Goal: Task Accomplishment & Management: Use online tool/utility

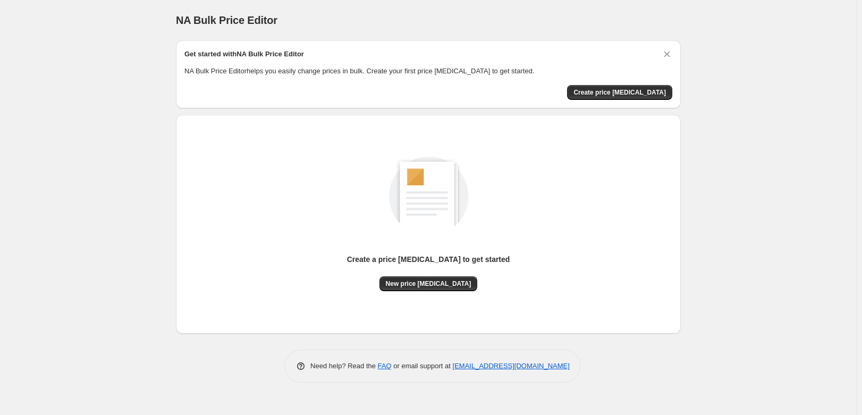
click at [618, 101] on div "Get started with NA Bulk Price Editor NA Bulk Price Editor helps you easily cha…" at bounding box center [428, 74] width 505 height 68
click at [628, 86] on button "Create price change job" at bounding box center [619, 92] width 105 height 15
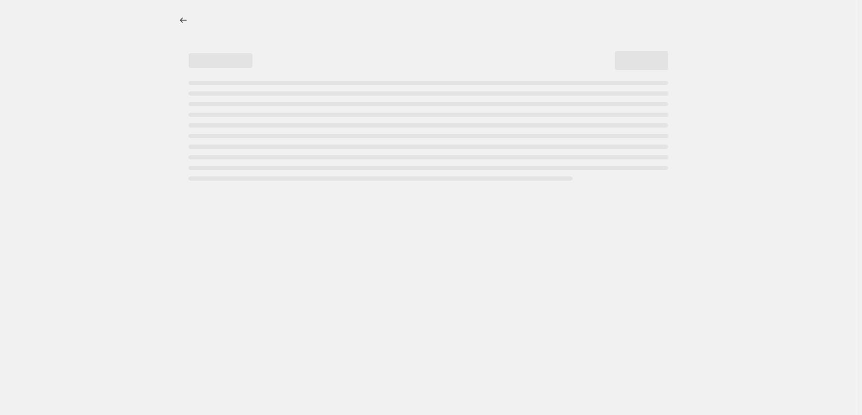
select select "percentage"
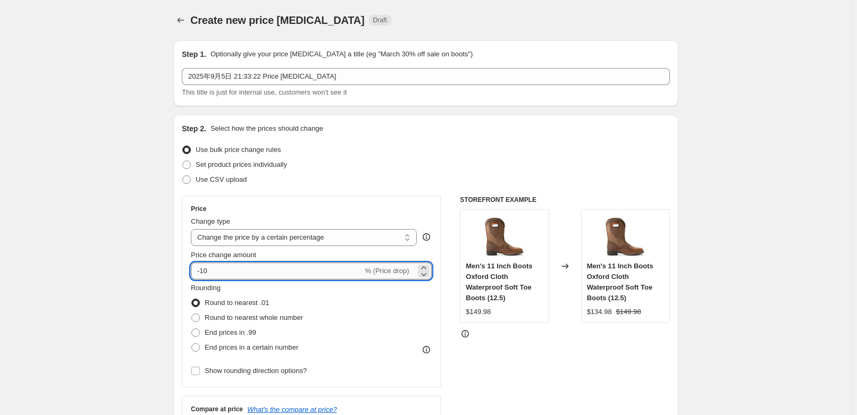
click at [214, 272] on input "-10" at bounding box center [277, 271] width 172 height 17
drag, startPoint x: 204, startPoint y: 271, endPoint x: 195, endPoint y: 272, distance: 9.1
click at [195, 272] on input "-10" at bounding box center [277, 271] width 172 height 17
click at [238, 264] on input "10" at bounding box center [270, 271] width 159 height 17
type input "15"
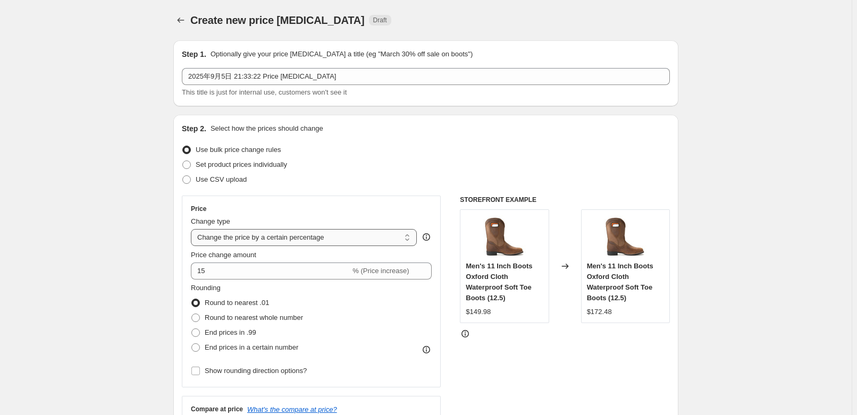
click at [277, 235] on select "Change the price to a certain amount Change the price by a certain amount Chang…" at bounding box center [304, 237] width 226 height 17
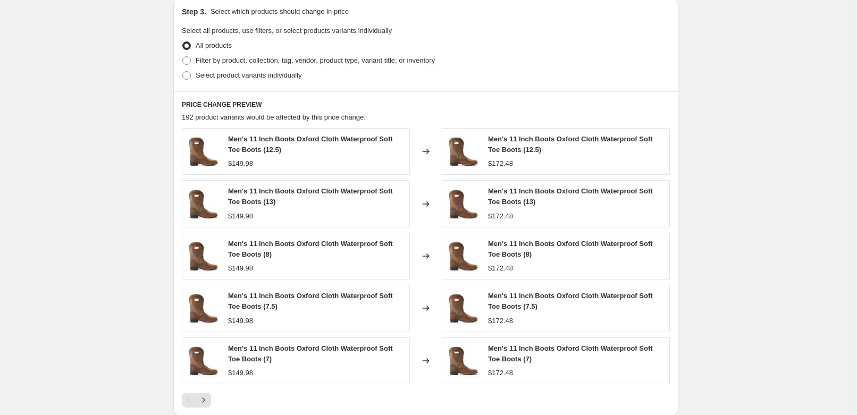
scroll to position [628, 0]
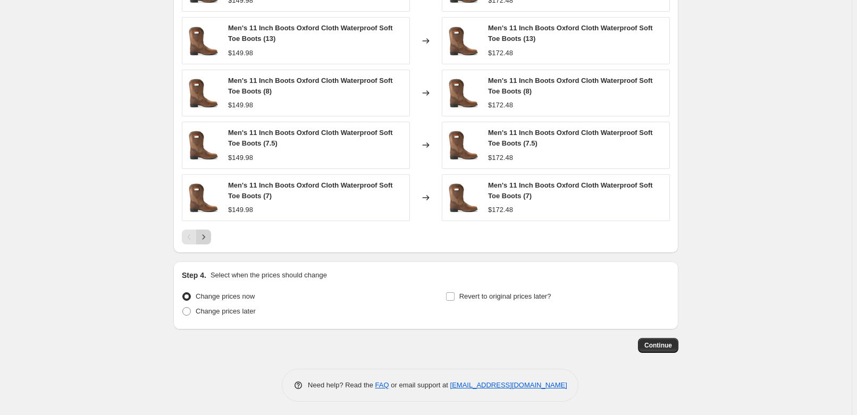
click at [211, 235] on button "Next" at bounding box center [203, 237] width 15 height 15
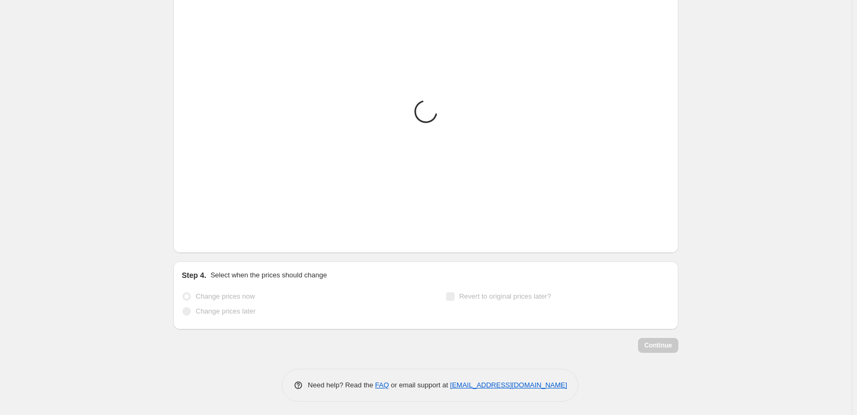
scroll to position [662, 0]
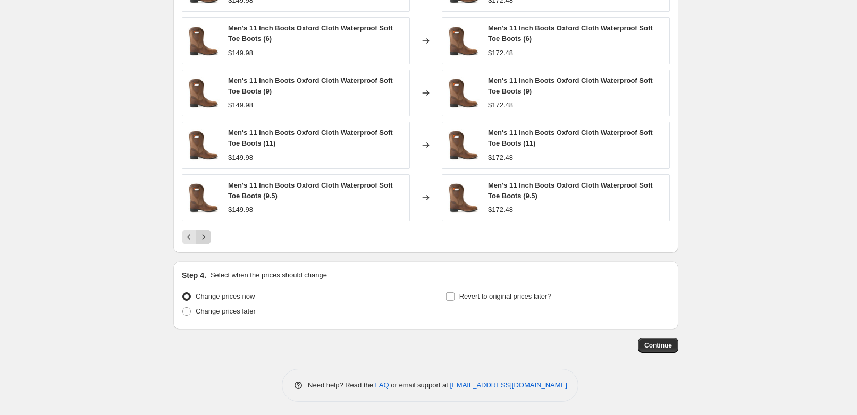
click at [204, 241] on button "Next" at bounding box center [203, 237] width 15 height 15
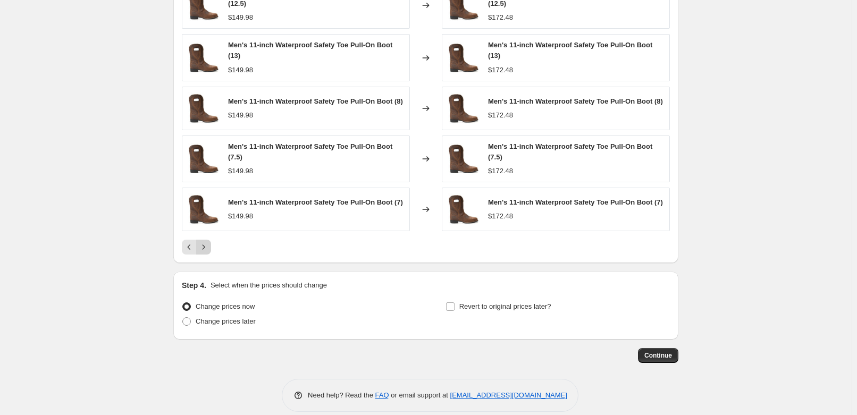
scroll to position [655, 0]
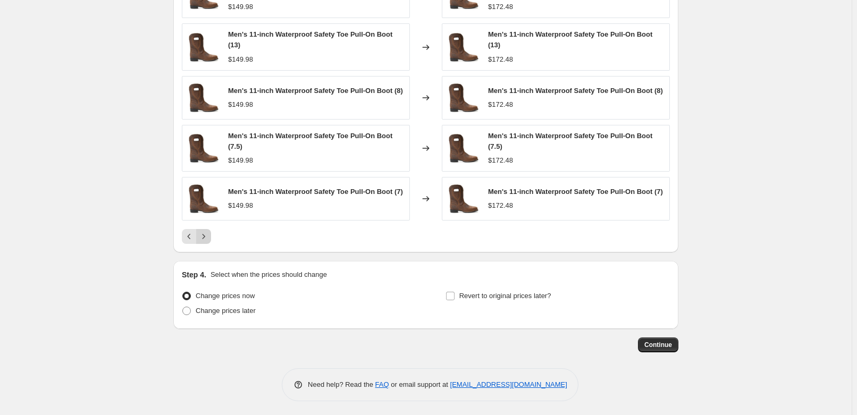
click at [204, 241] on button "Next" at bounding box center [203, 236] width 15 height 15
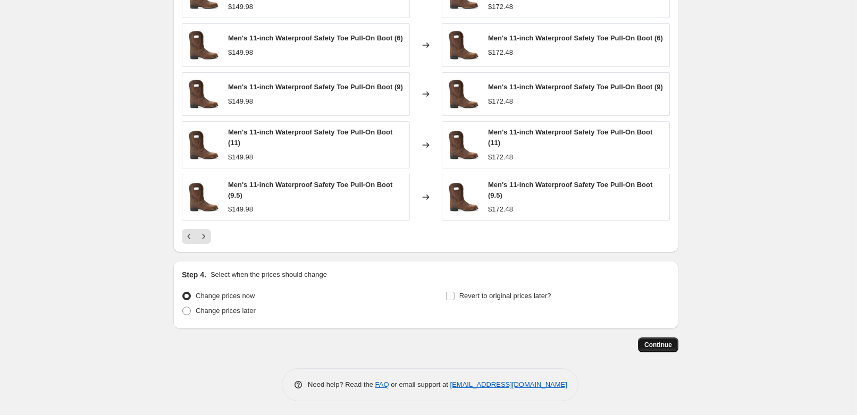
click at [669, 343] on span "Continue" at bounding box center [658, 345] width 28 height 9
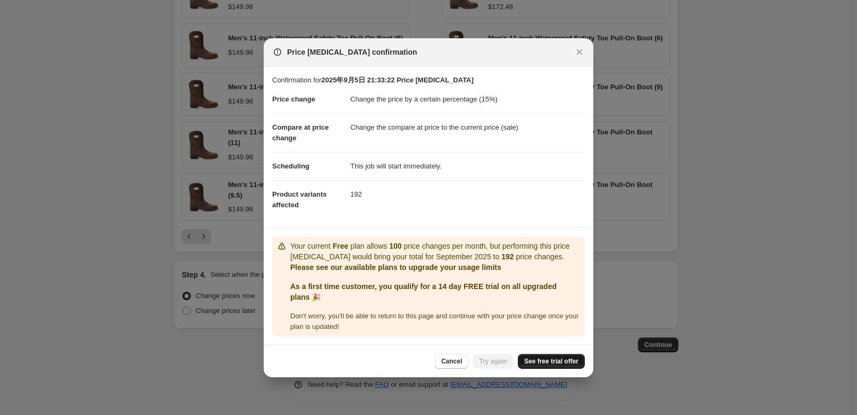
click at [557, 366] on link "See free trial offer" at bounding box center [551, 361] width 67 height 15
click at [584, 52] on icon "Close" at bounding box center [579, 52] width 11 height 11
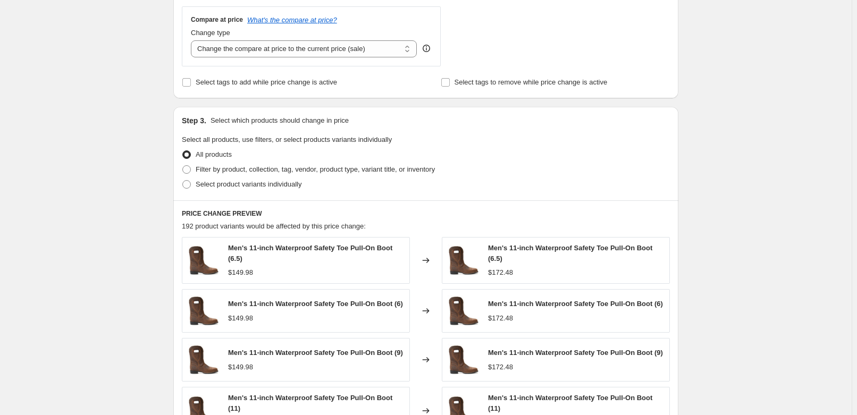
scroll to position [366, 0]
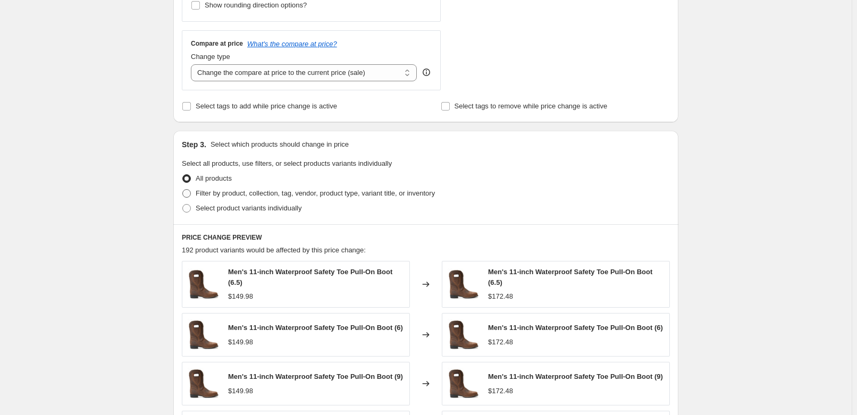
click at [191, 195] on span at bounding box center [186, 193] width 9 height 9
click at [183, 190] on input "Filter by product, collection, tag, vendor, product type, variant title, or inv…" at bounding box center [182, 189] width 1 height 1
radio input "true"
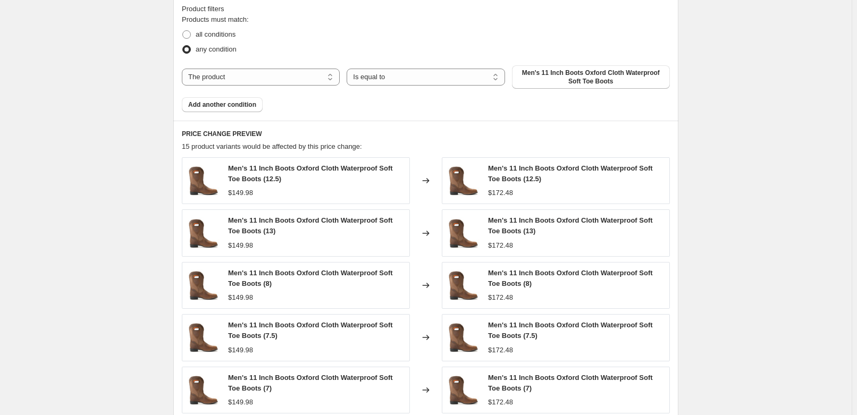
scroll to position [607, 0]
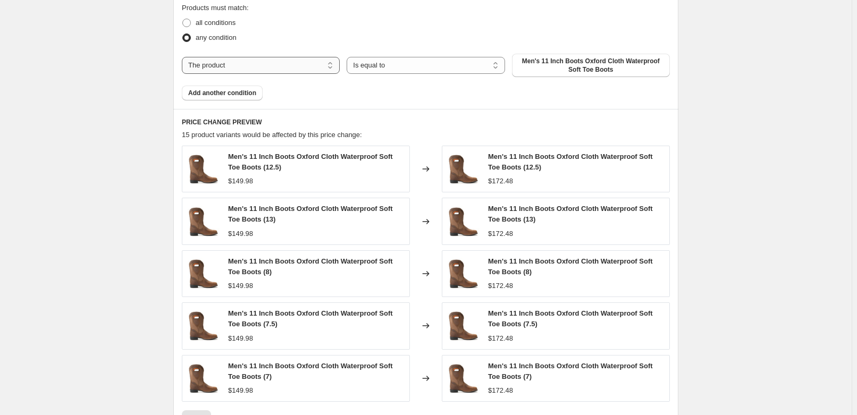
click at [267, 61] on select "The product The product's collection The product's vendor The product's status …" at bounding box center [261, 65] width 158 height 17
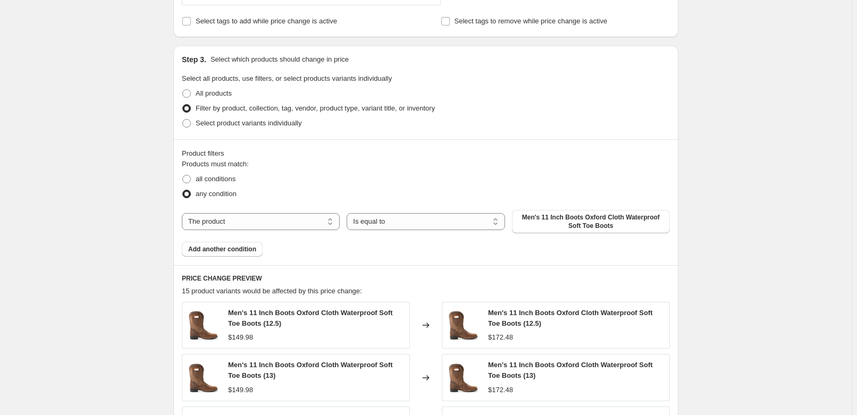
scroll to position [450, 0]
click at [245, 221] on select "The product The product's collection The product's vendor The product's status …" at bounding box center [261, 222] width 158 height 17
select select "collection"
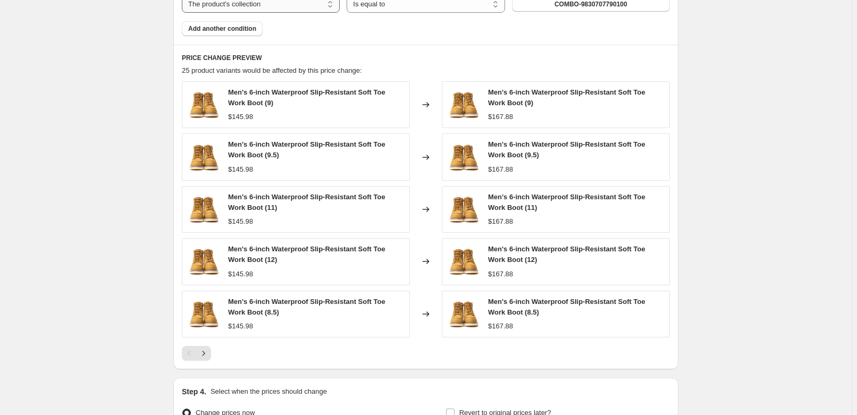
scroll to position [685, 0]
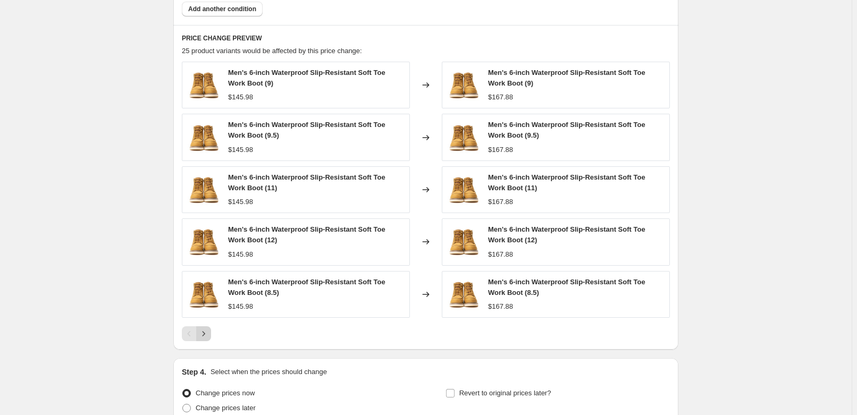
click at [206, 333] on icon "Next" at bounding box center [203, 334] width 11 height 11
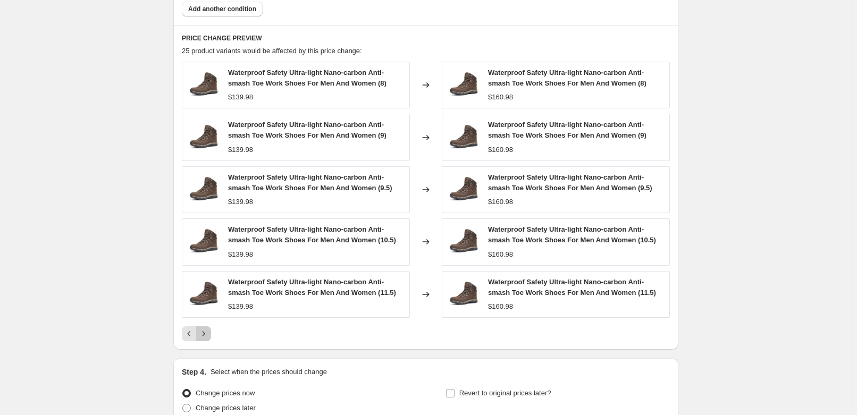
click at [205, 334] on icon "Next" at bounding box center [203, 334] width 11 height 11
click at [205, 334] on div "Pagination" at bounding box center [203, 333] width 15 height 15
click at [189, 329] on icon "Previous" at bounding box center [189, 334] width 11 height 11
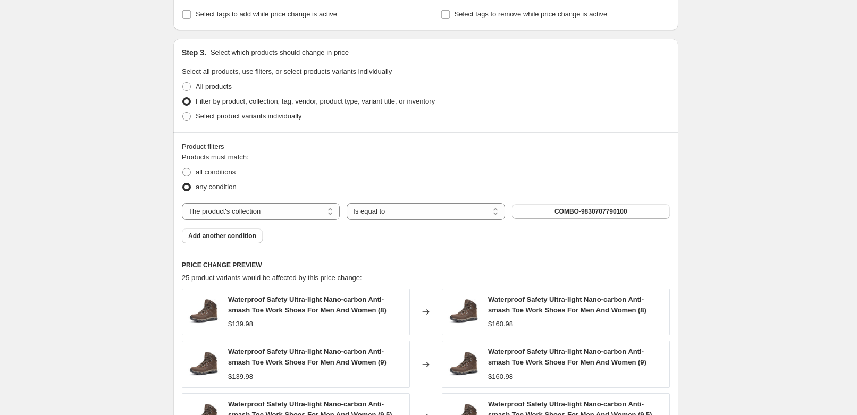
scroll to position [395, 0]
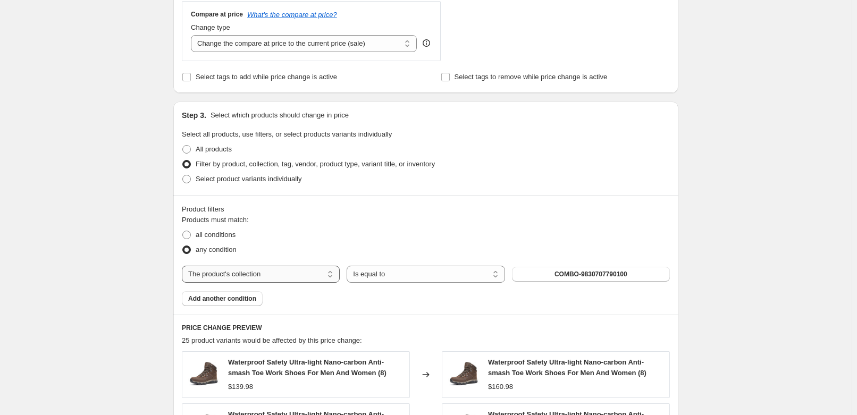
click at [266, 278] on select "The product The product's collection The product's vendor The product's status …" at bounding box center [261, 274] width 158 height 17
click at [579, 273] on span "COMBO-9830707790100" at bounding box center [590, 274] width 73 height 9
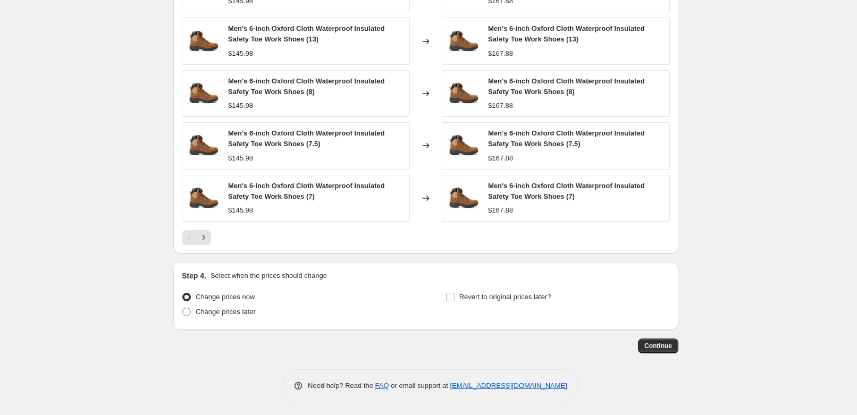
scroll to position [781, 0]
click at [667, 339] on button "Continue" at bounding box center [658, 345] width 40 height 15
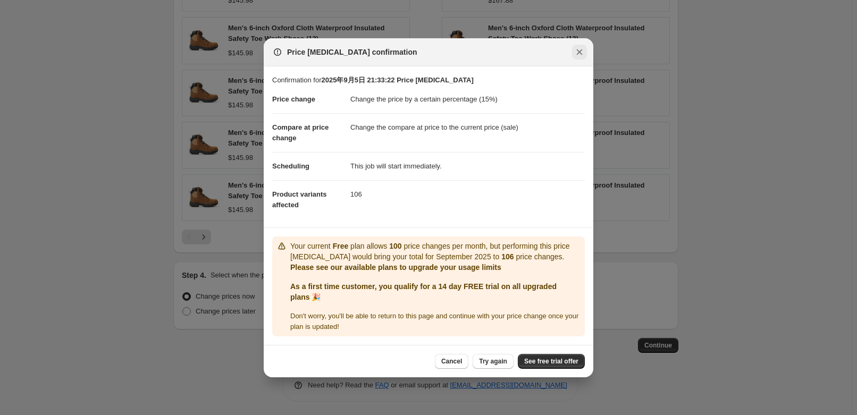
click at [581, 55] on icon "Close" at bounding box center [579, 52] width 11 height 11
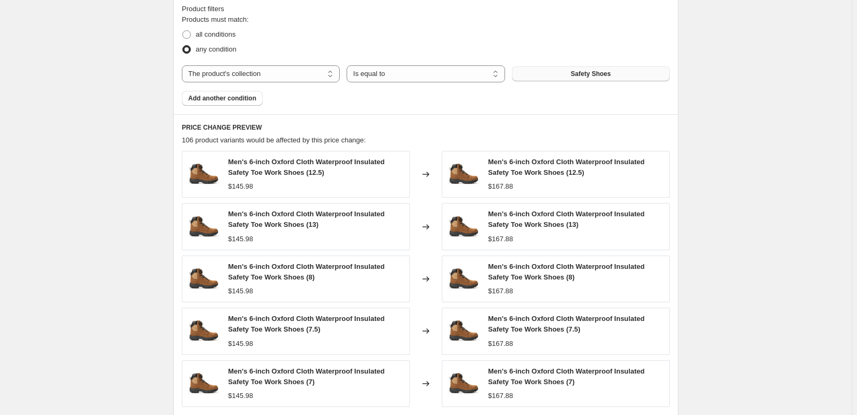
scroll to position [588, 0]
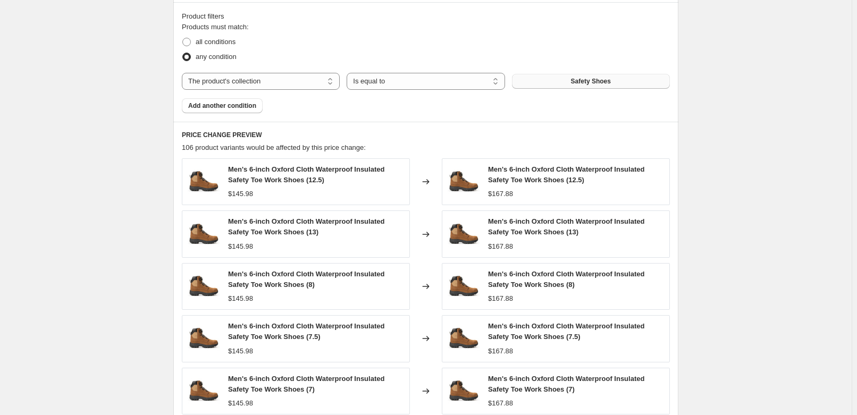
click at [584, 74] on button "Safety Shoes" at bounding box center [591, 81] width 158 height 15
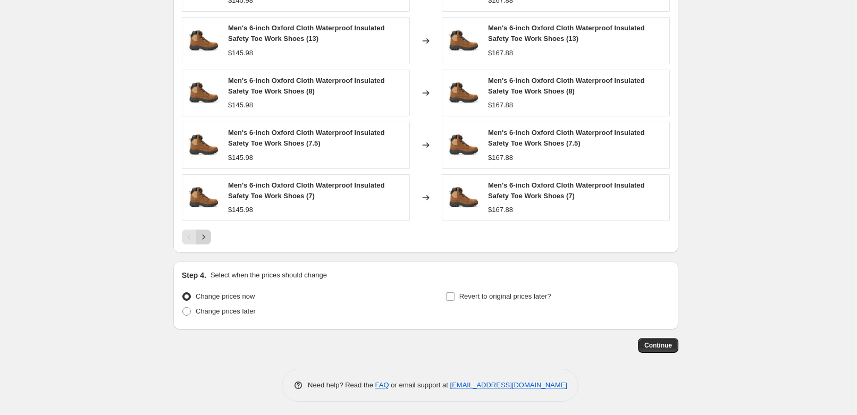
click at [208, 232] on icon "Next" at bounding box center [203, 237] width 11 height 11
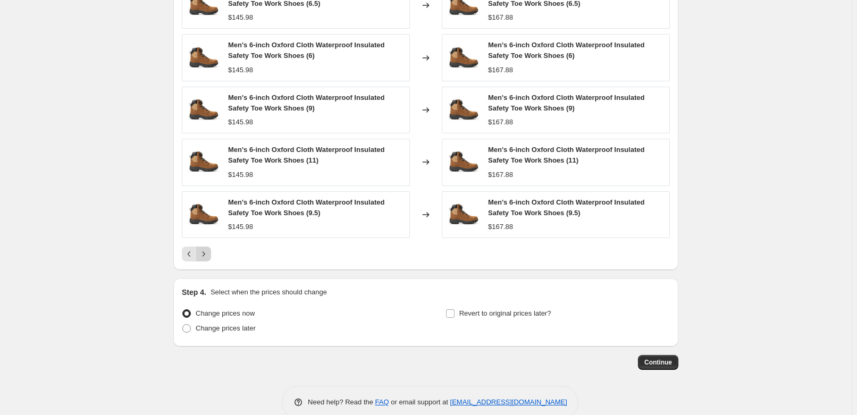
scroll to position [781, 0]
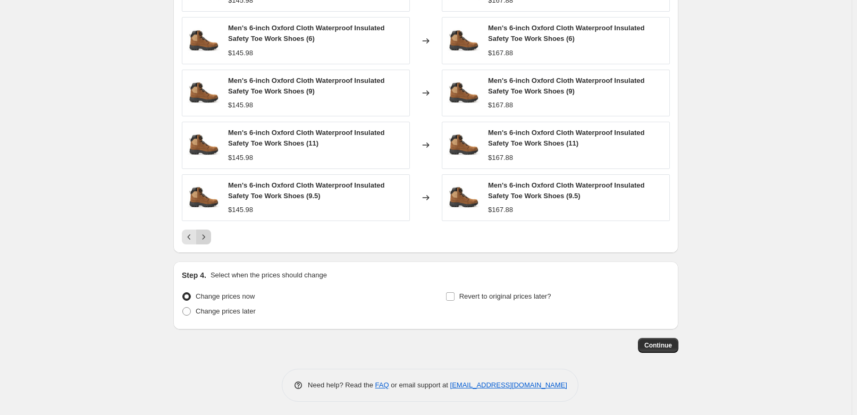
click at [208, 233] on icon "Next" at bounding box center [203, 237] width 11 height 11
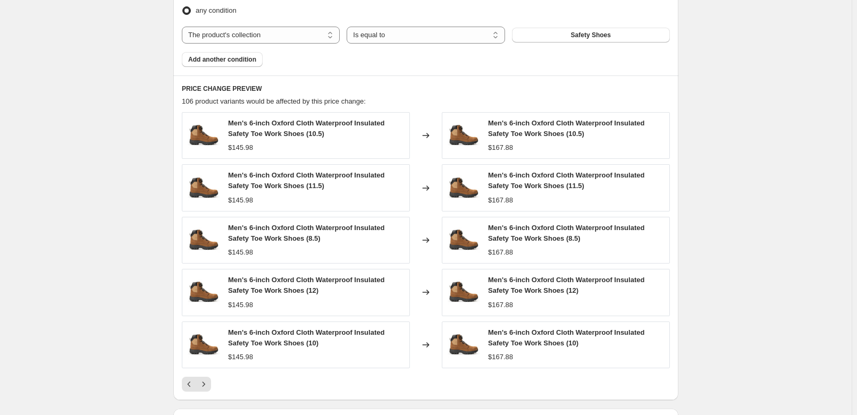
scroll to position [636, 0]
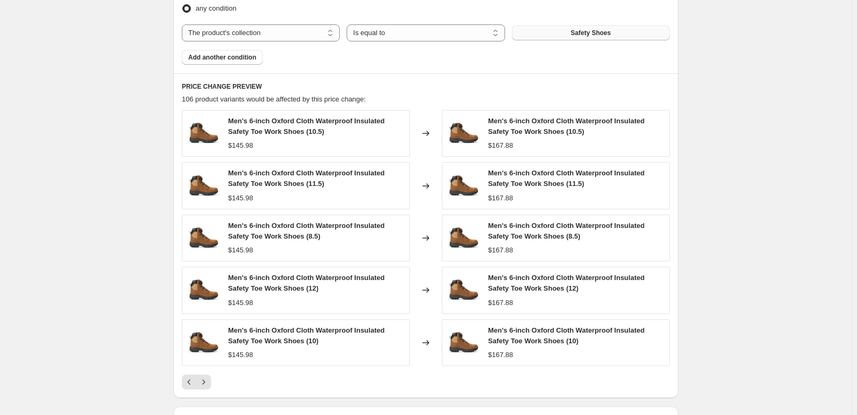
click at [621, 31] on button "Safety Shoes" at bounding box center [591, 33] width 158 height 15
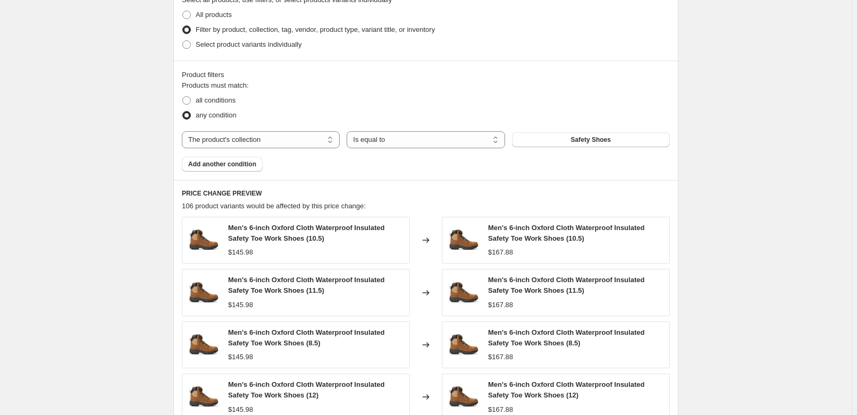
scroll to position [492, 0]
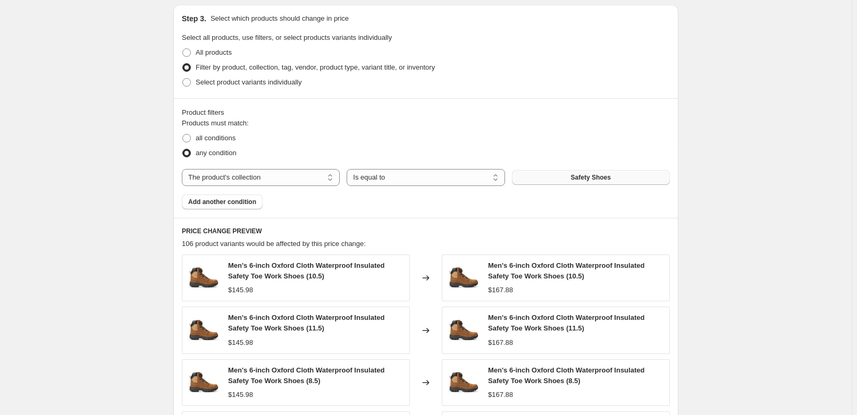
click at [547, 172] on button "Safety Shoes" at bounding box center [591, 177] width 158 height 15
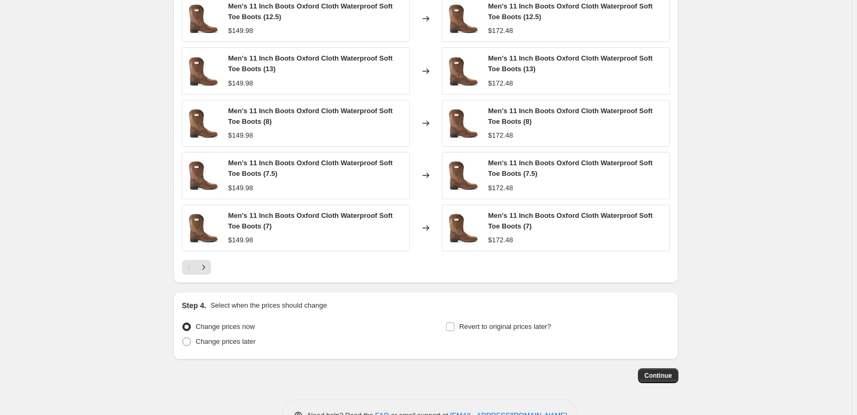
scroll to position [781, 0]
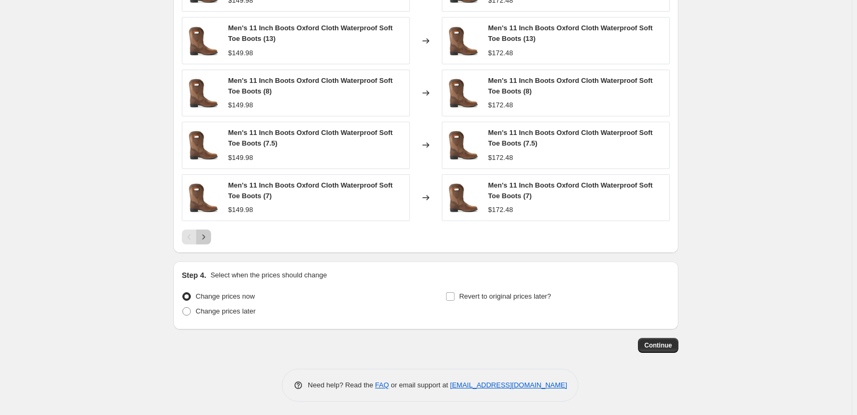
click at [211, 234] on button "Next" at bounding box center [203, 237] width 15 height 15
click at [211, 237] on button "Next" at bounding box center [203, 237] width 15 height 15
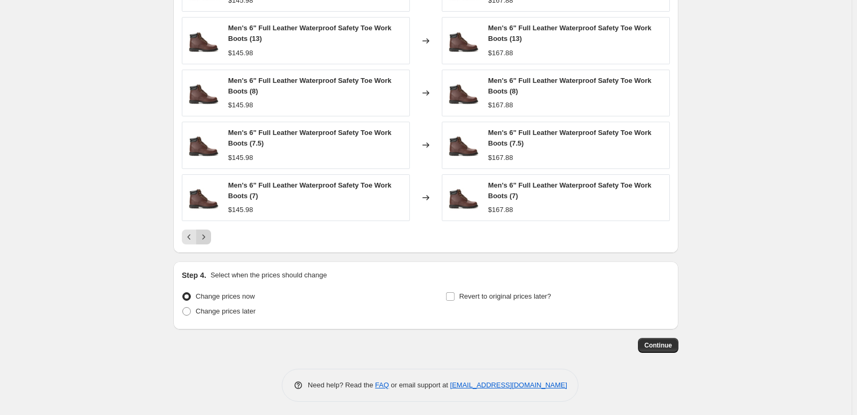
click at [211, 237] on button "Next" at bounding box center [203, 237] width 15 height 15
click at [661, 341] on span "Continue" at bounding box center [658, 345] width 28 height 9
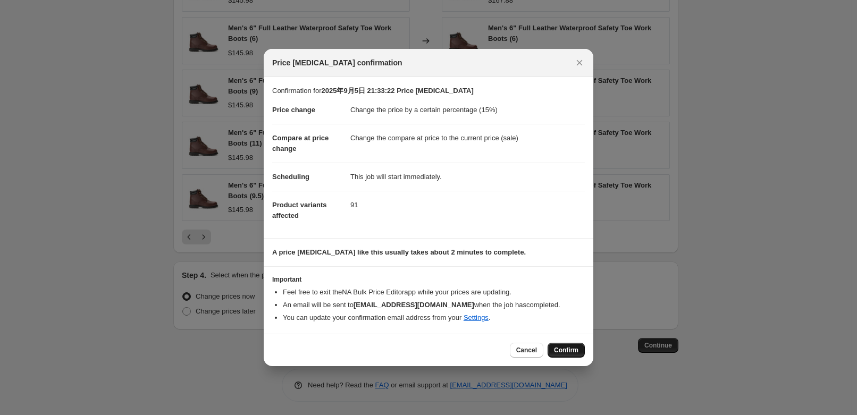
click at [573, 354] on span "Confirm" at bounding box center [566, 350] width 24 height 9
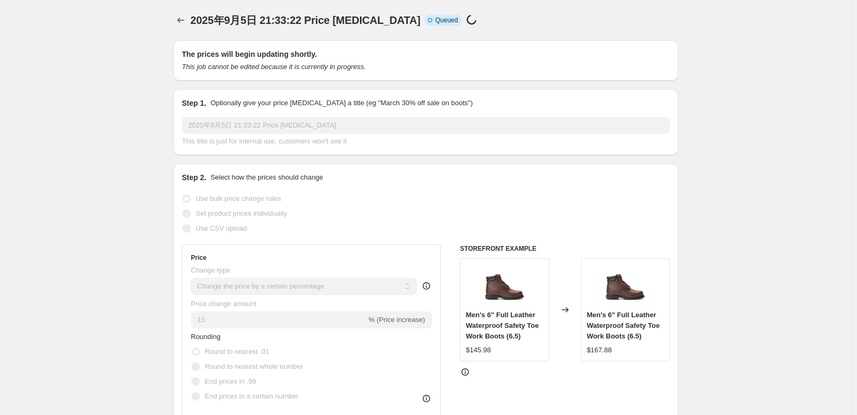
scroll to position [781, 0]
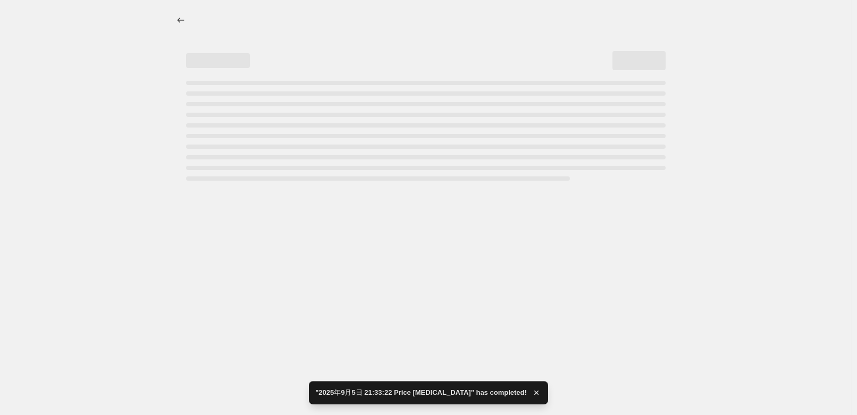
select select "percentage"
select select "collection"
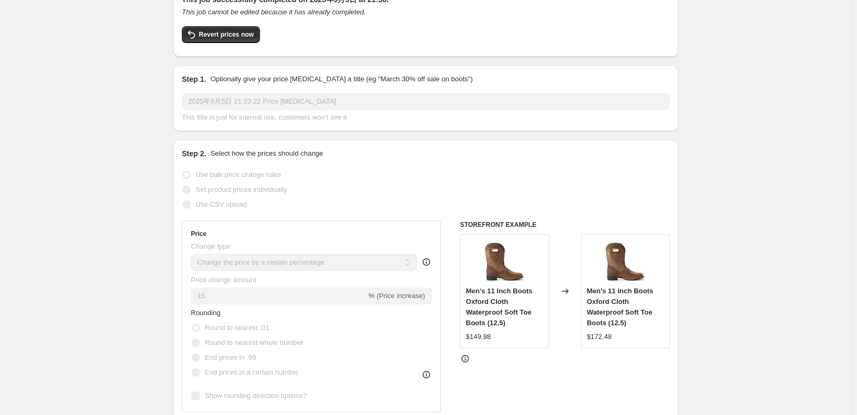
scroll to position [0, 0]
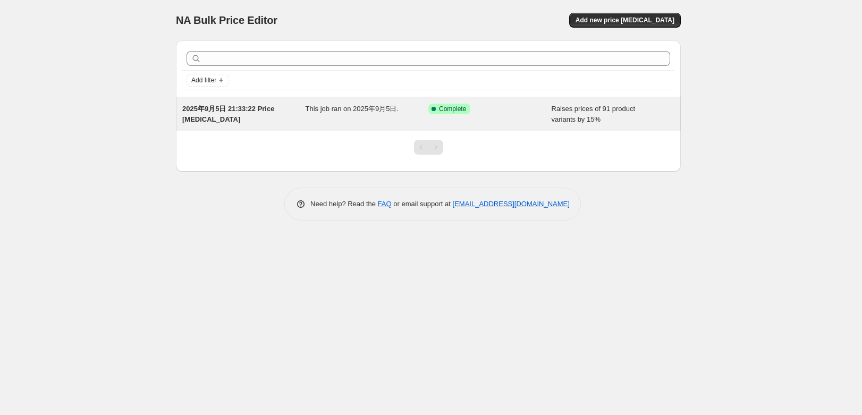
click at [485, 108] on div "Success Complete Complete" at bounding box center [481, 109] width 107 height 11
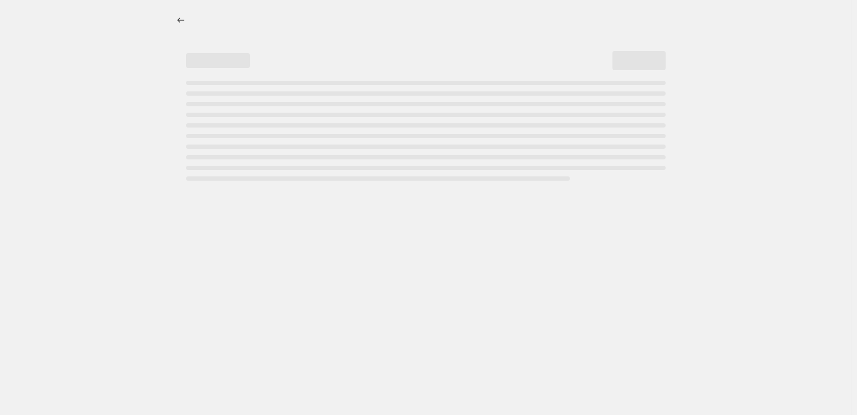
select select "percentage"
select select "collection"
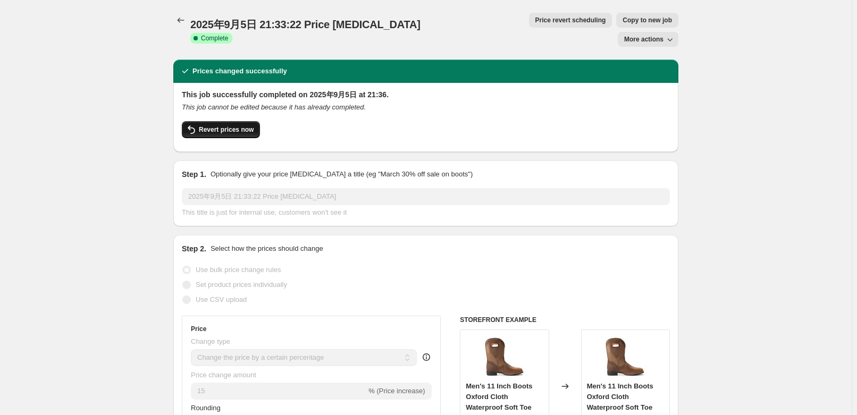
click at [212, 125] on span "Revert prices now" at bounding box center [226, 129] width 55 height 9
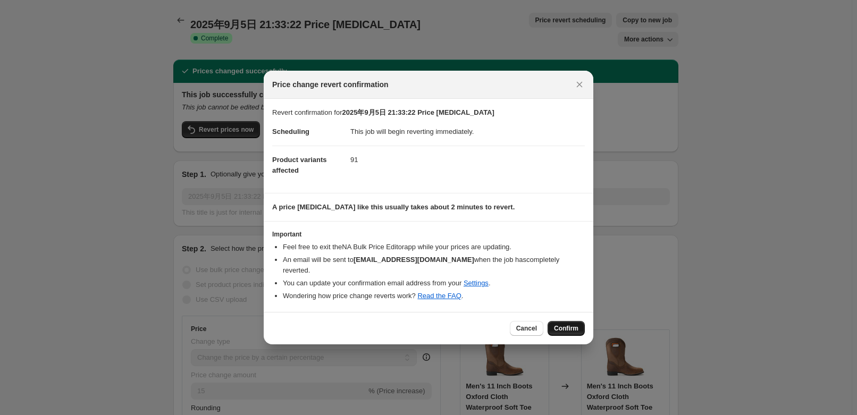
click at [567, 324] on span "Confirm" at bounding box center [566, 328] width 24 height 9
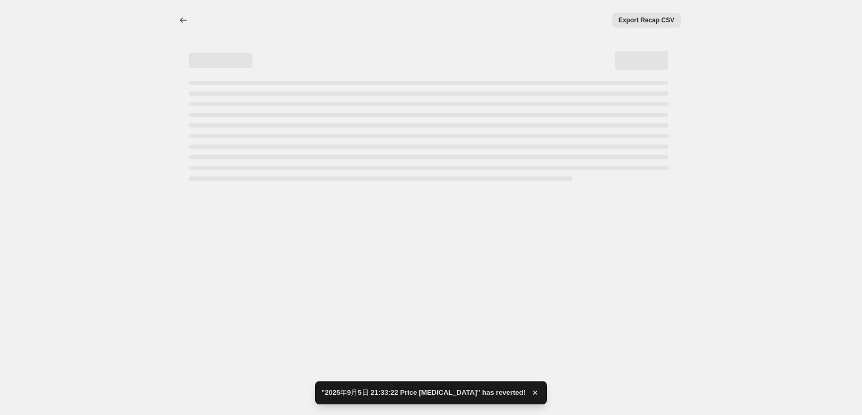
select select "percentage"
select select "collection"
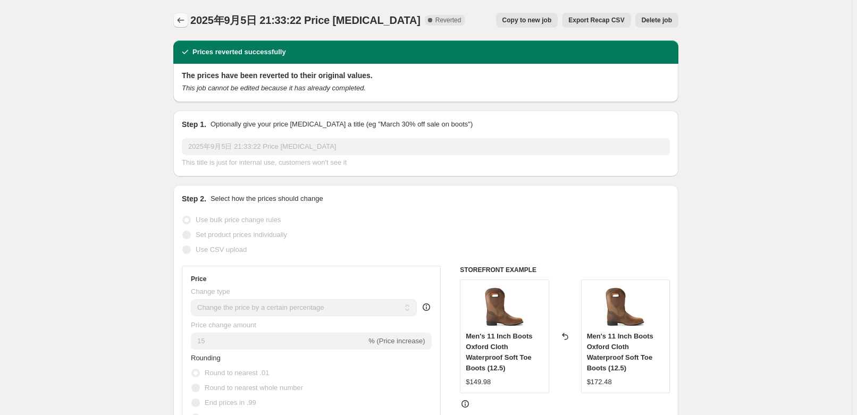
click at [186, 21] on icon "Price change jobs" at bounding box center [180, 20] width 11 height 11
